Goal: Task Accomplishment & Management: Use online tool/utility

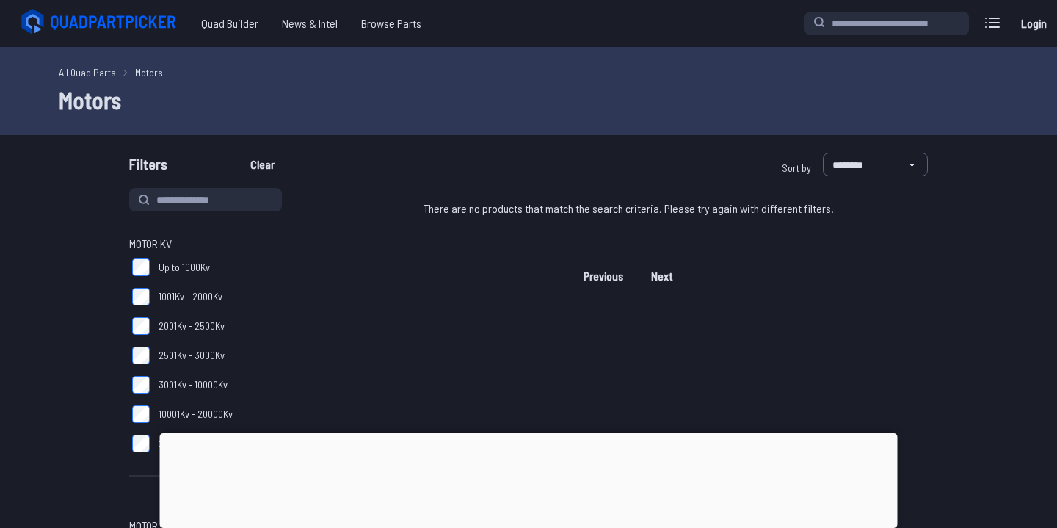
click at [512, 433] on div at bounding box center [529, 433] width 738 height 0
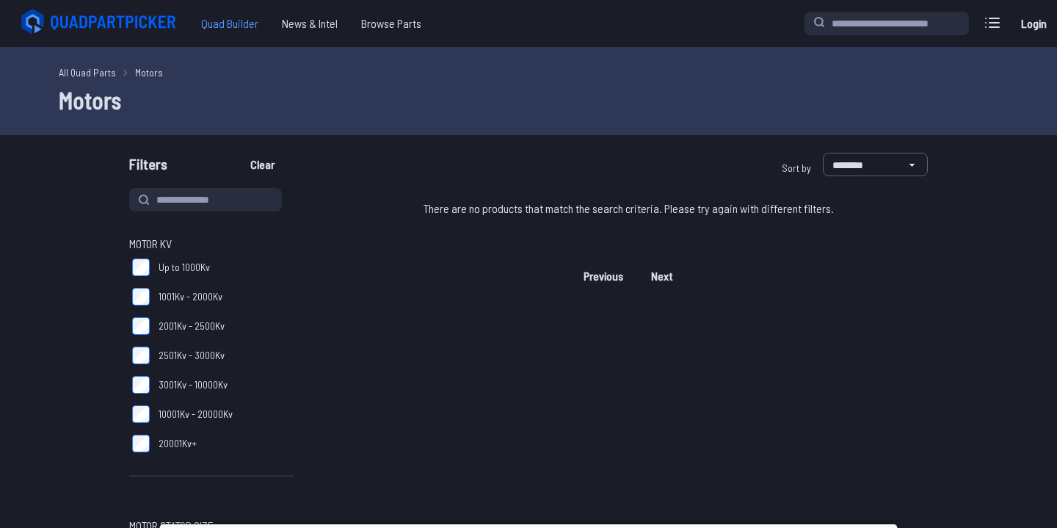
click at [235, 23] on span "Quad Builder" at bounding box center [229, 23] width 81 height 29
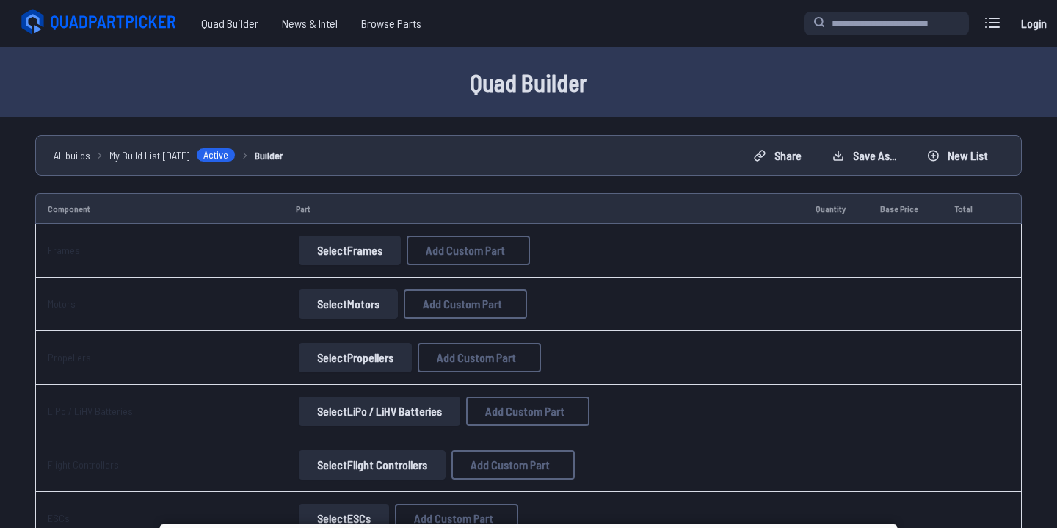
click at [1038, 27] on link "Login" at bounding box center [1033, 23] width 35 height 29
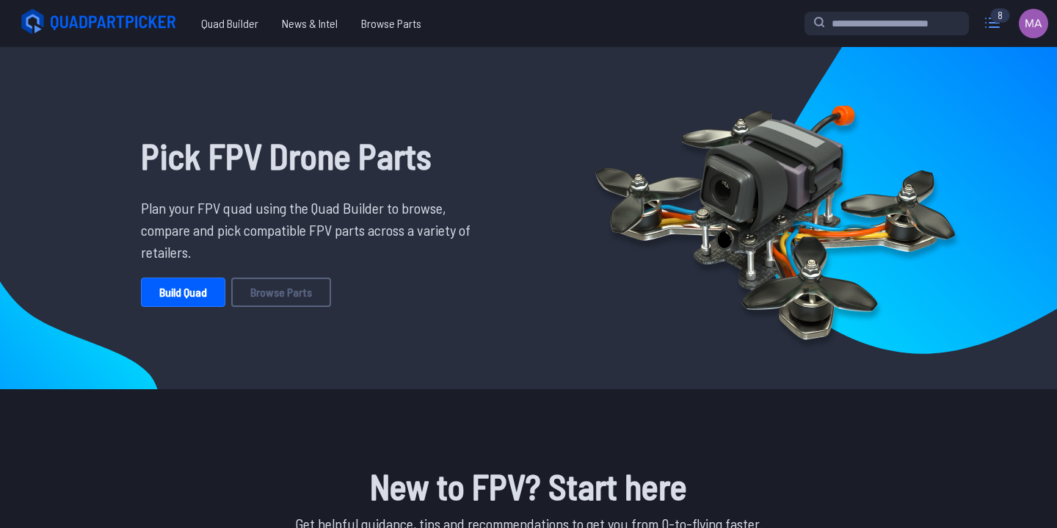
click at [989, 22] on icon at bounding box center [992, 22] width 23 height 23
click at [181, 286] on link "Build Quad" at bounding box center [183, 291] width 84 height 29
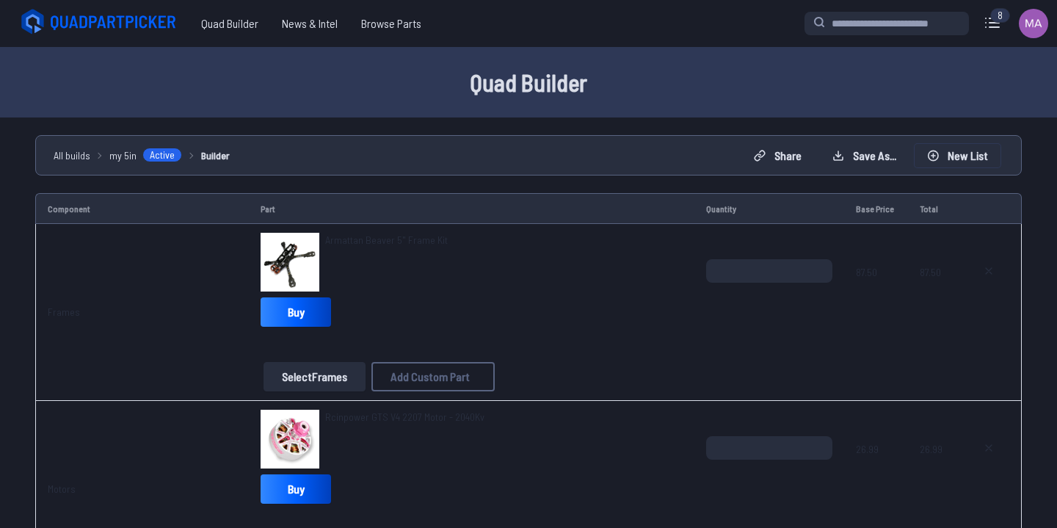
click at [972, 150] on button "New List" at bounding box center [958, 155] width 86 height 23
click at [573, 328] on button "Cancel" at bounding box center [566, 326] width 51 height 21
click at [954, 161] on button "New List" at bounding box center [958, 155] width 86 height 23
click at [650, 330] on button "Start new build" at bounding box center [641, 326] width 87 height 21
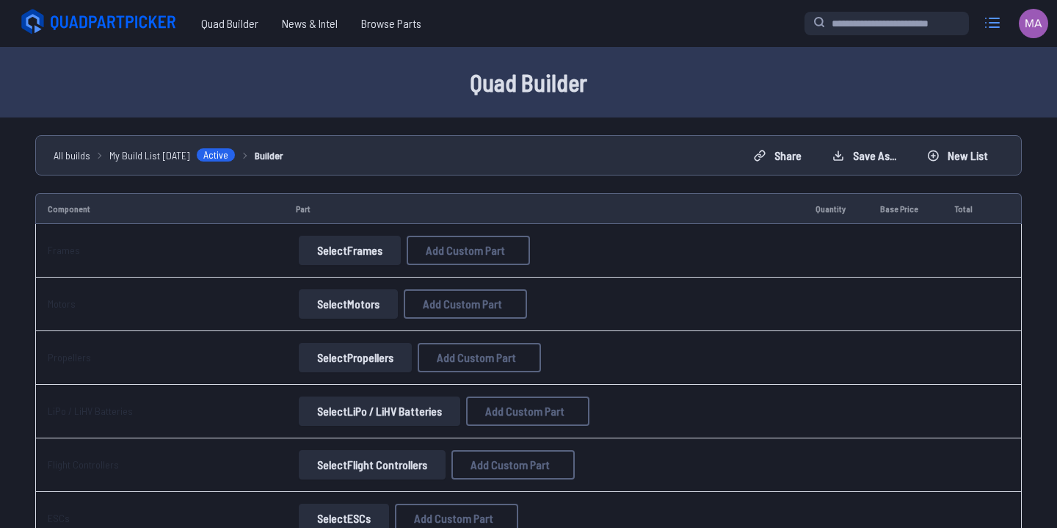
click at [995, 23] on icon at bounding box center [992, 22] width 13 height 9
click at [546, 35] on label "close sidebar" at bounding box center [528, 264] width 1057 height 528
click at [404, 23] on span "Browse Parts" at bounding box center [391, 23] width 84 height 29
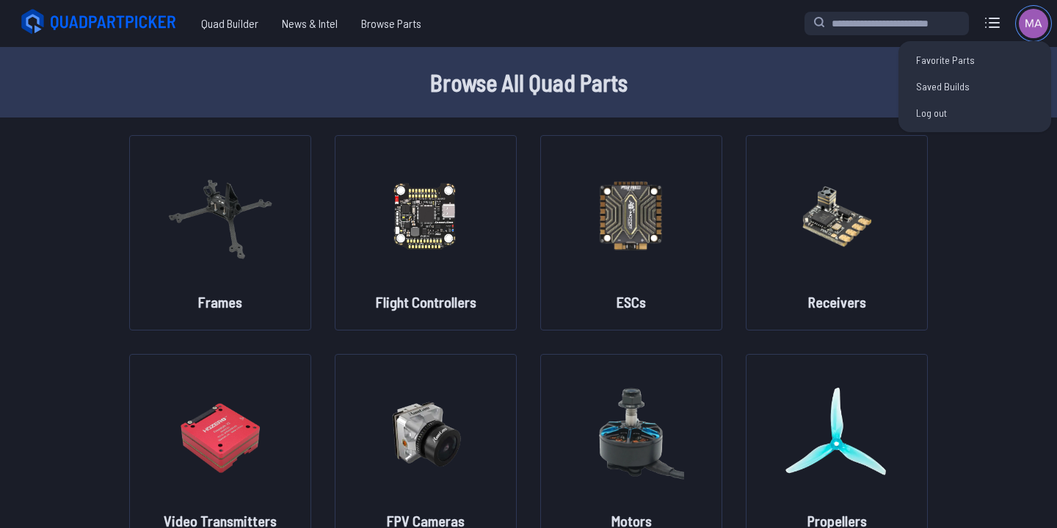
click at [1023, 26] on img at bounding box center [1033, 23] width 29 height 29
click at [937, 84] on link "Saved Builds" at bounding box center [974, 86] width 141 height 26
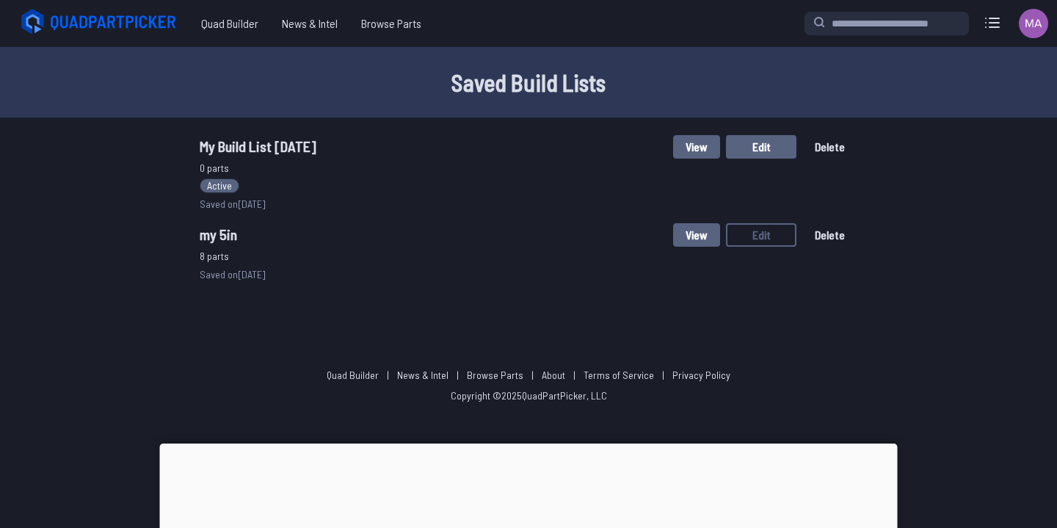
click at [753, 145] on button "Edit" at bounding box center [761, 146] width 70 height 23
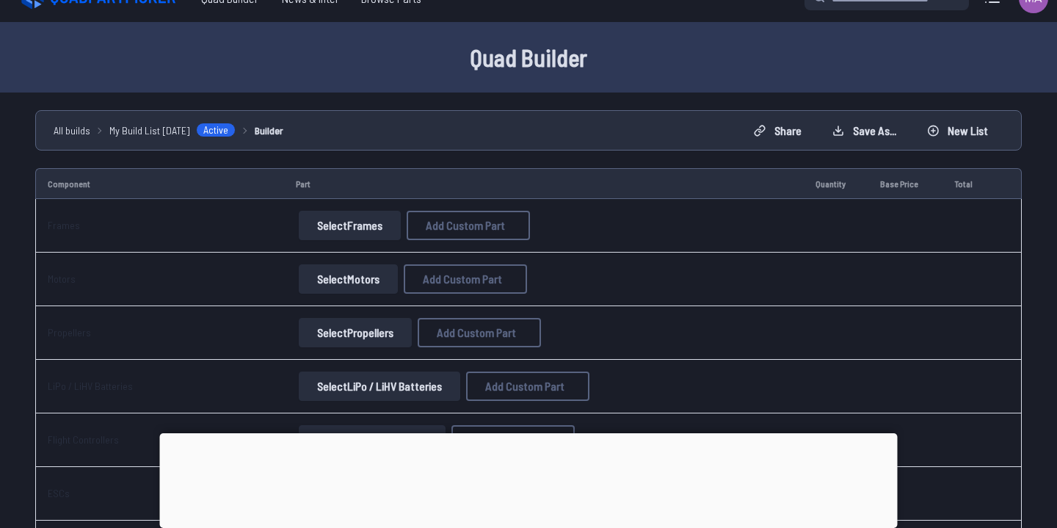
scroll to position [27, 0]
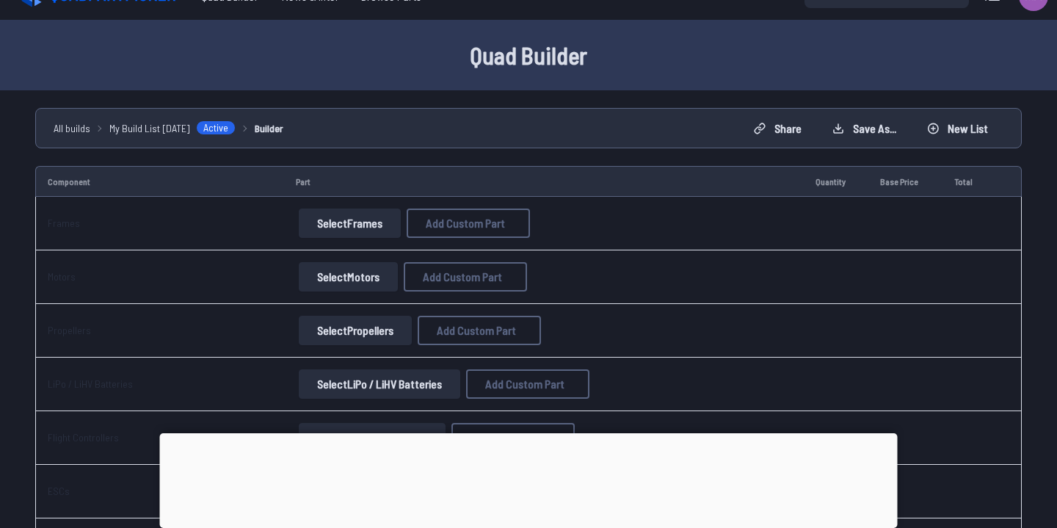
click at [517, 433] on div at bounding box center [529, 433] width 738 height 0
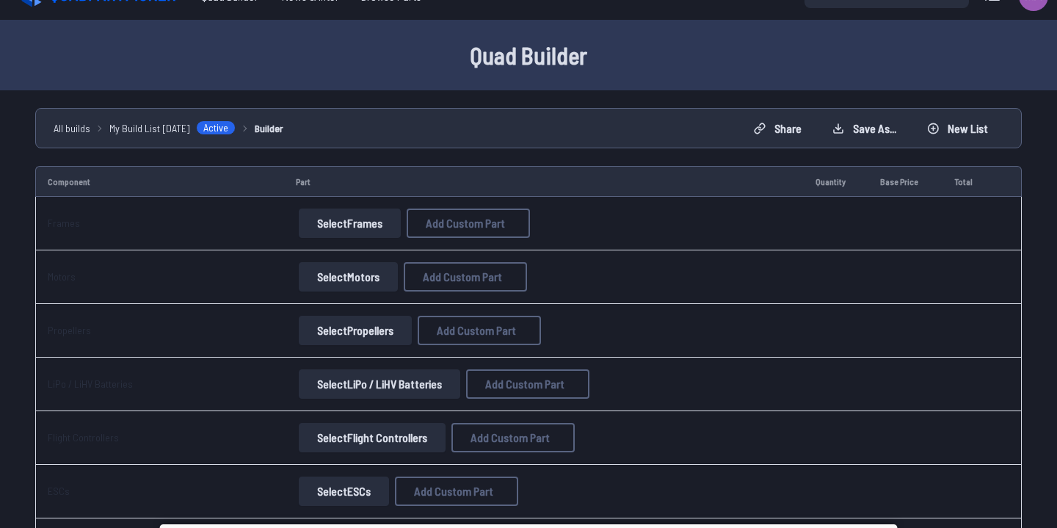
click at [356, 233] on button "Select Frames" at bounding box center [350, 222] width 102 height 29
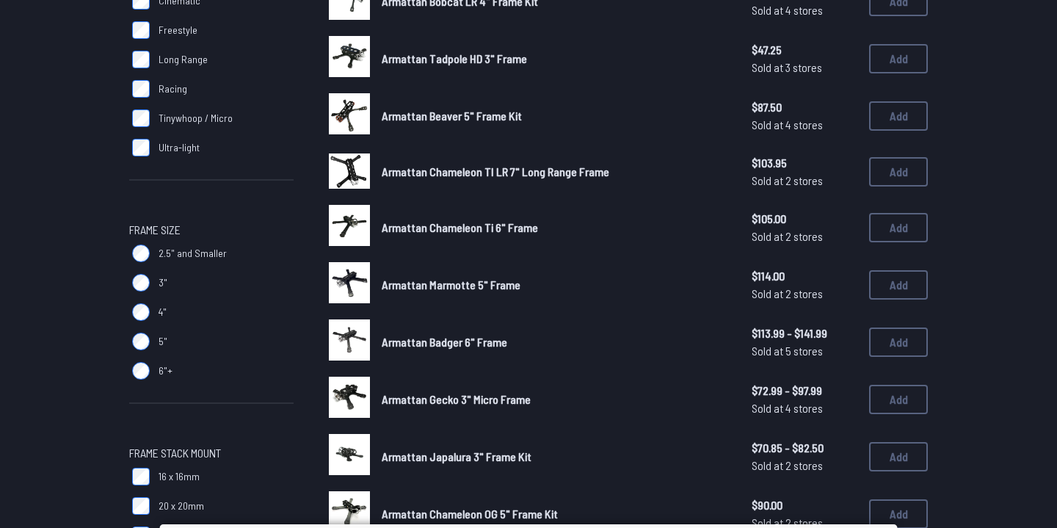
scroll to position [271, 0]
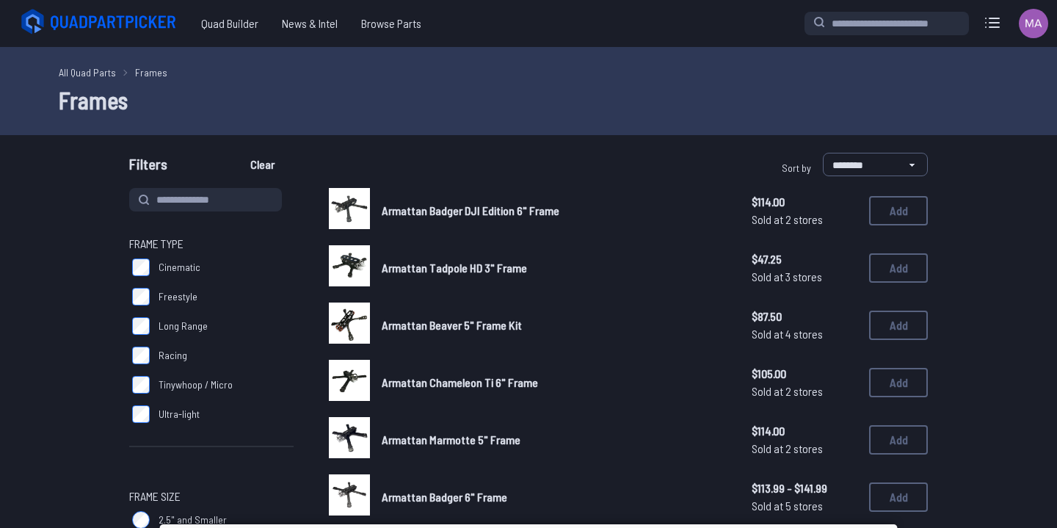
click at [129, 249] on span "Frame Type" at bounding box center [156, 244] width 54 height 18
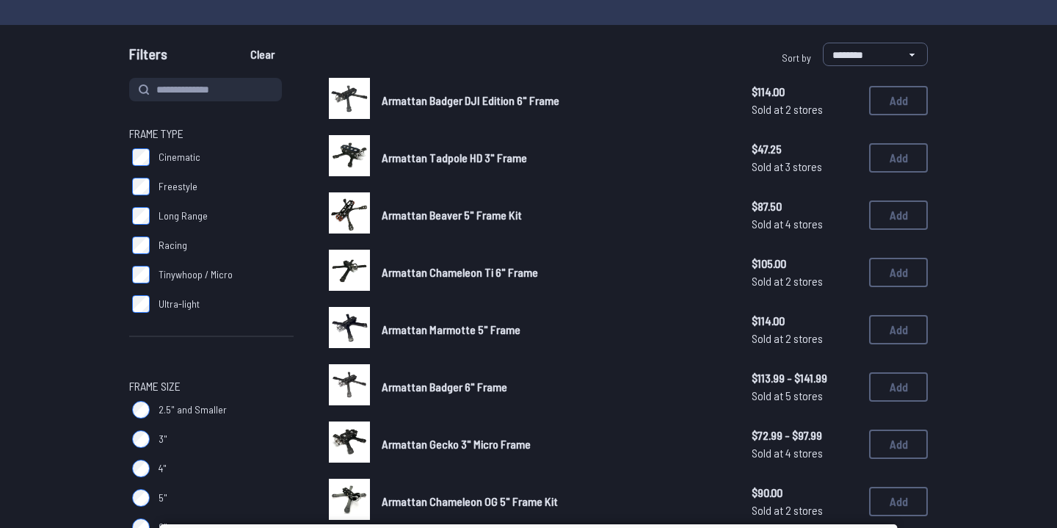
scroll to position [119, 0]
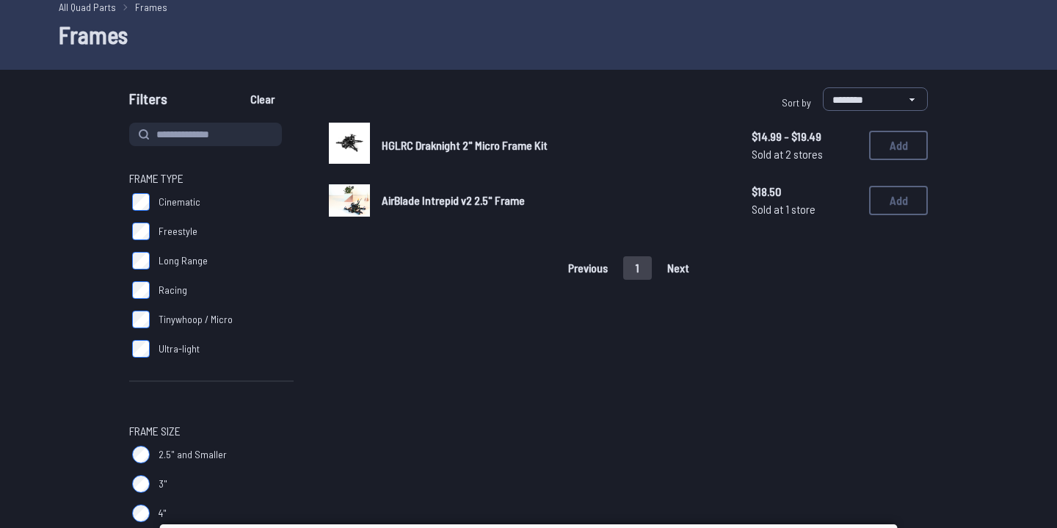
scroll to position [60, 0]
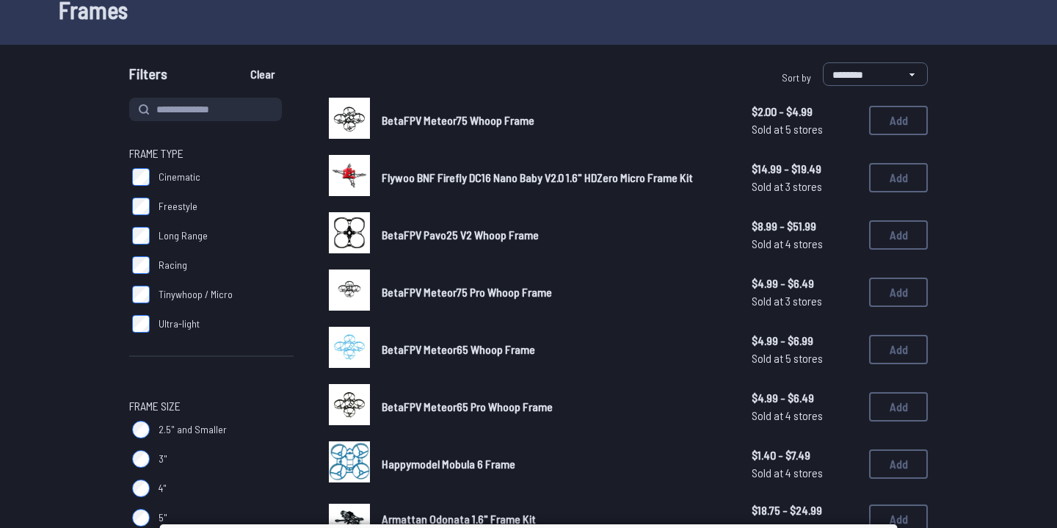
scroll to position [88, 0]
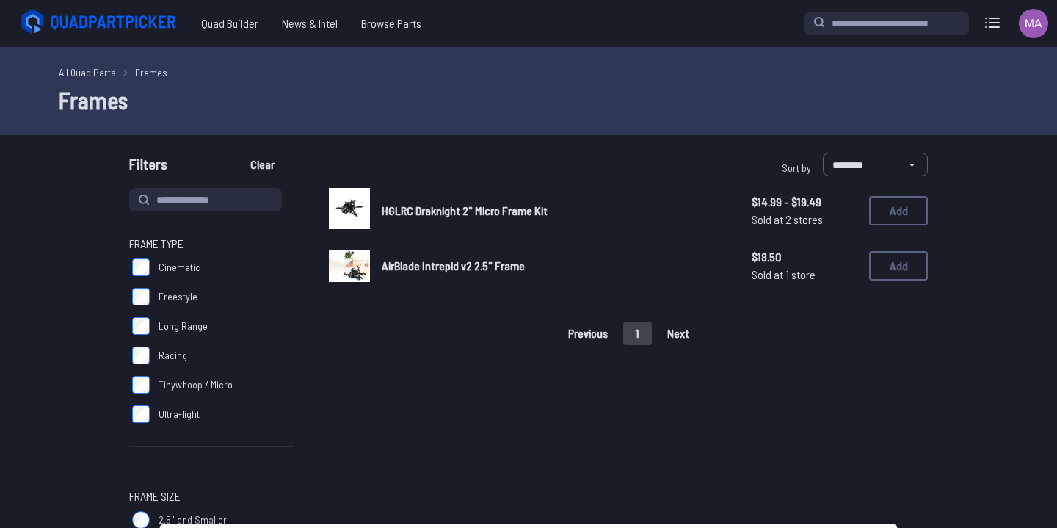
click at [344, 209] on img at bounding box center [349, 208] width 41 height 41
